Goal: Information Seeking & Learning: Understand process/instructions

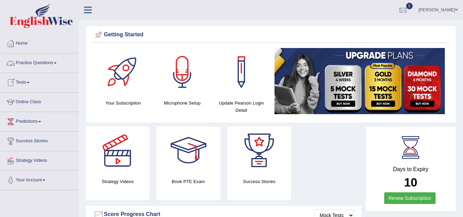
click at [52, 61] on link "Practice Questions" at bounding box center [39, 62] width 78 height 17
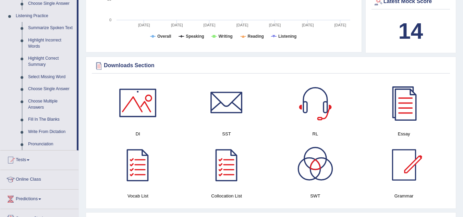
scroll to position [313, 0]
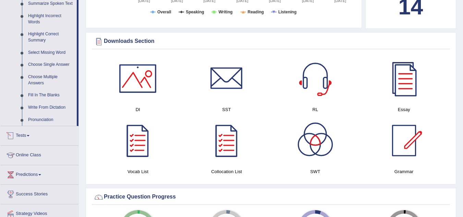
click at [29, 133] on link "Tests" at bounding box center [39, 134] width 78 height 17
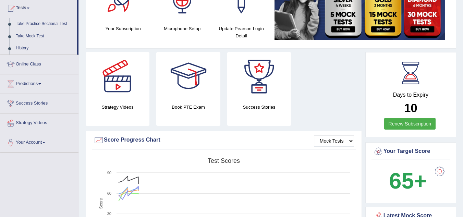
scroll to position [0, 0]
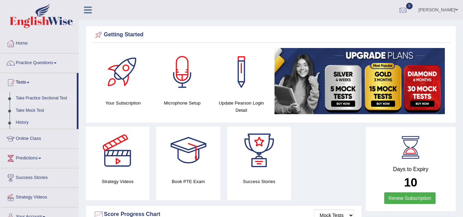
click at [63, 95] on link "Take Practice Sectional Test" at bounding box center [45, 98] width 64 height 12
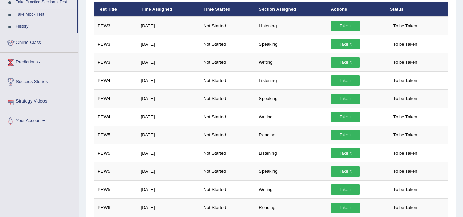
scroll to position [82, 0]
